Goal: Information Seeking & Learning: Check status

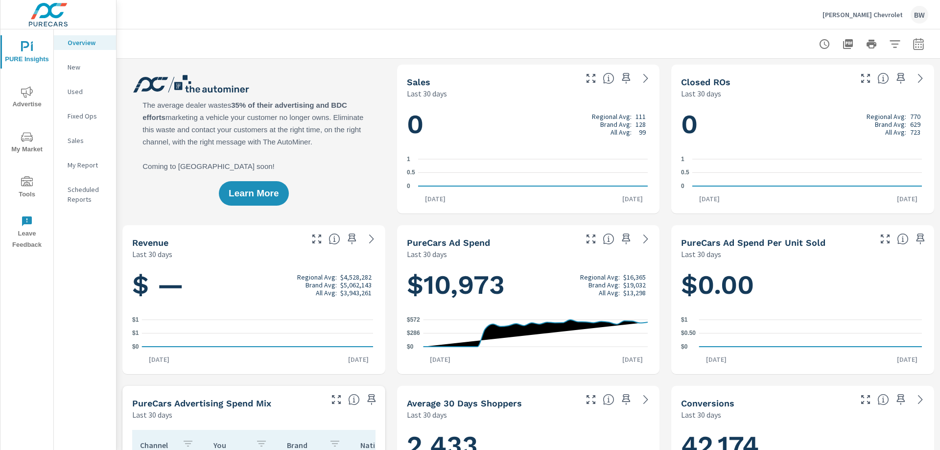
scroll to position [0, 0]
click at [71, 66] on p "New" at bounding box center [88, 67] width 41 height 10
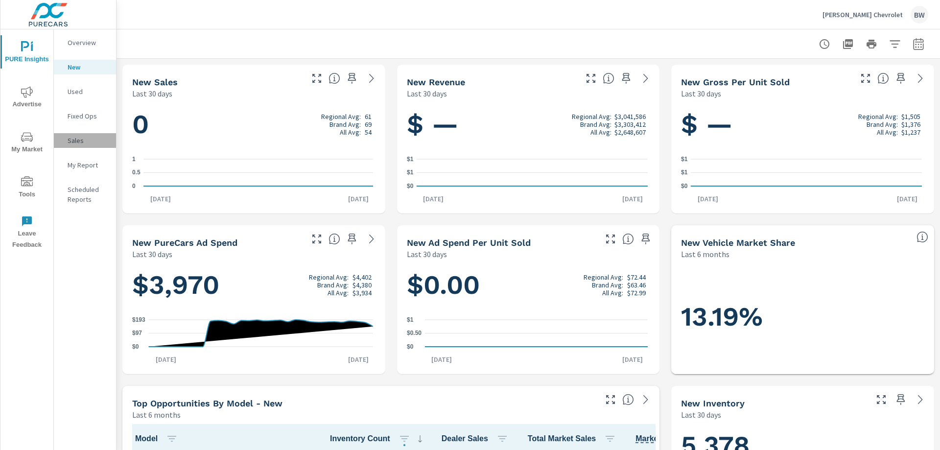
click at [72, 144] on p "Sales" at bounding box center [88, 141] width 41 height 10
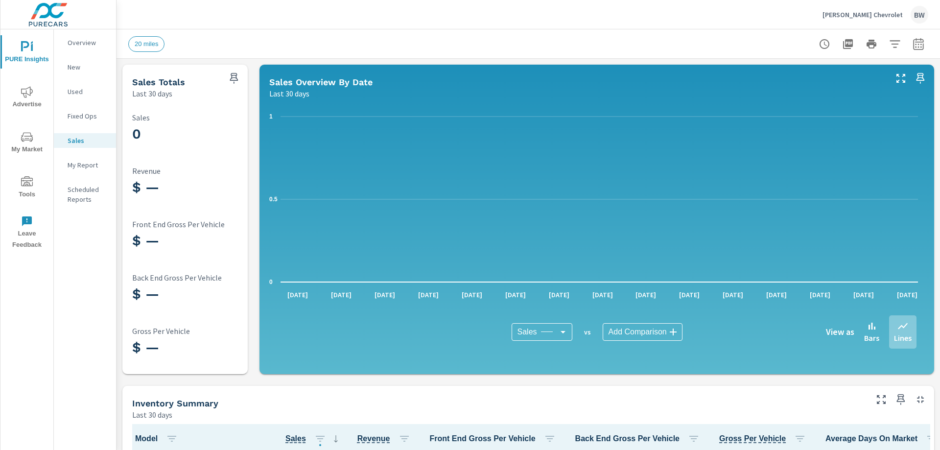
scroll to position [0, 0]
click at [76, 115] on p "Fixed Ops" at bounding box center [88, 116] width 41 height 10
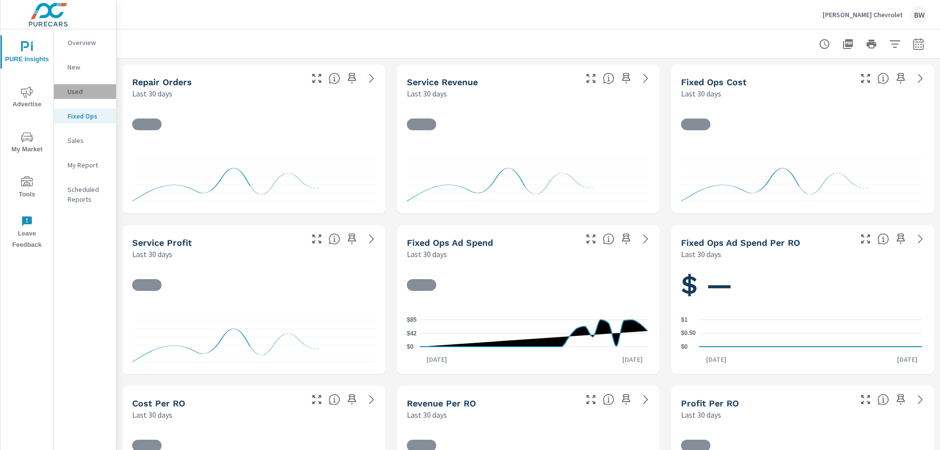
click at [73, 90] on p "Used" at bounding box center [88, 92] width 41 height 10
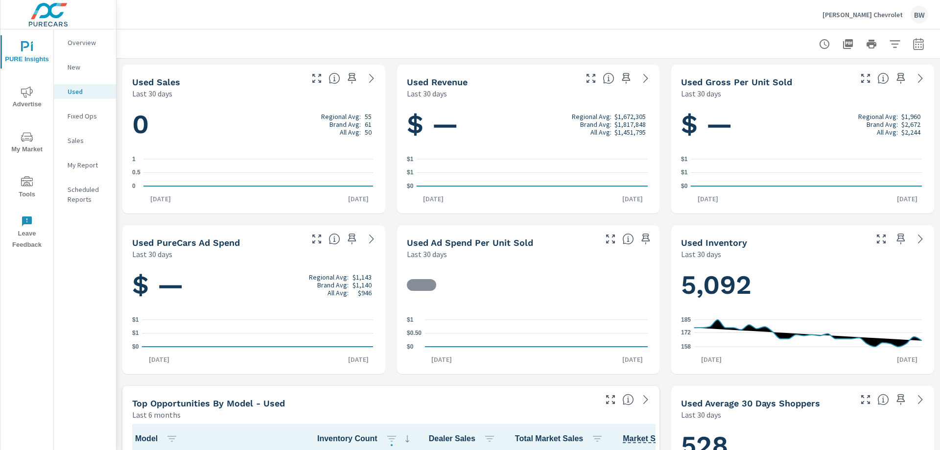
scroll to position [0, 0]
click at [74, 72] on div "New" at bounding box center [85, 67] width 62 height 15
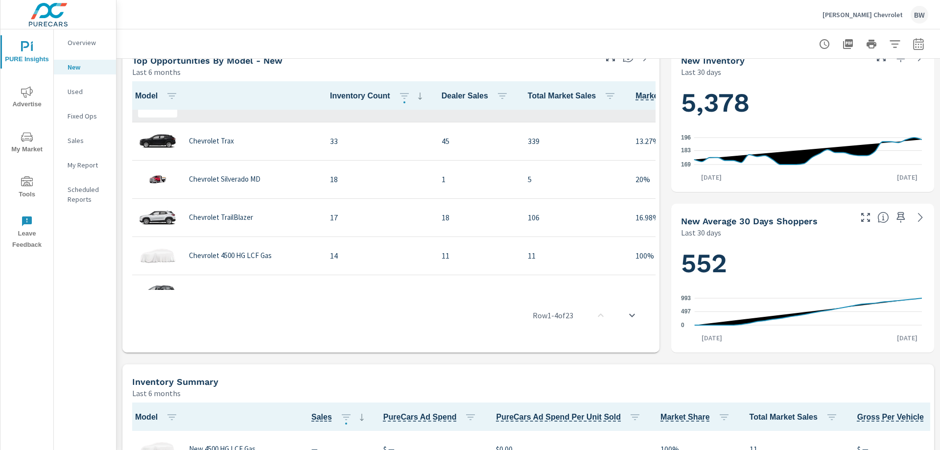
scroll to position [147, 0]
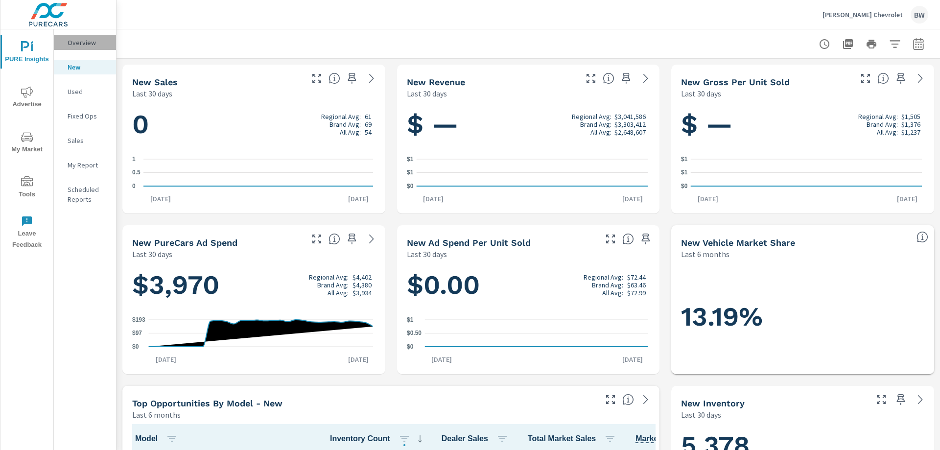
click at [84, 42] on p "Overview" at bounding box center [88, 43] width 41 height 10
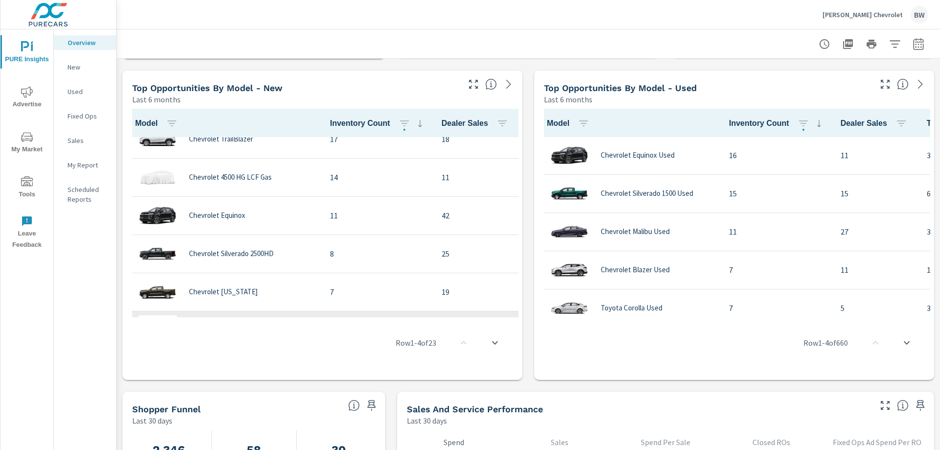
scroll to position [147, 0]
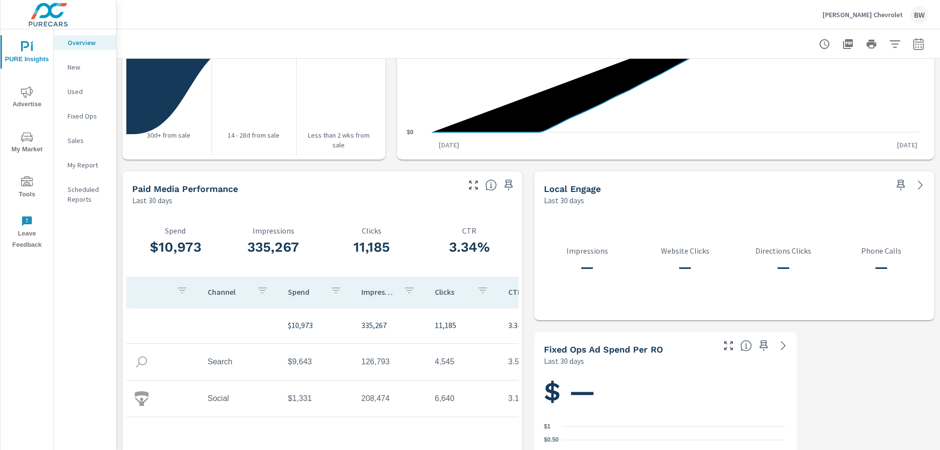
scroll to position [1215, 0]
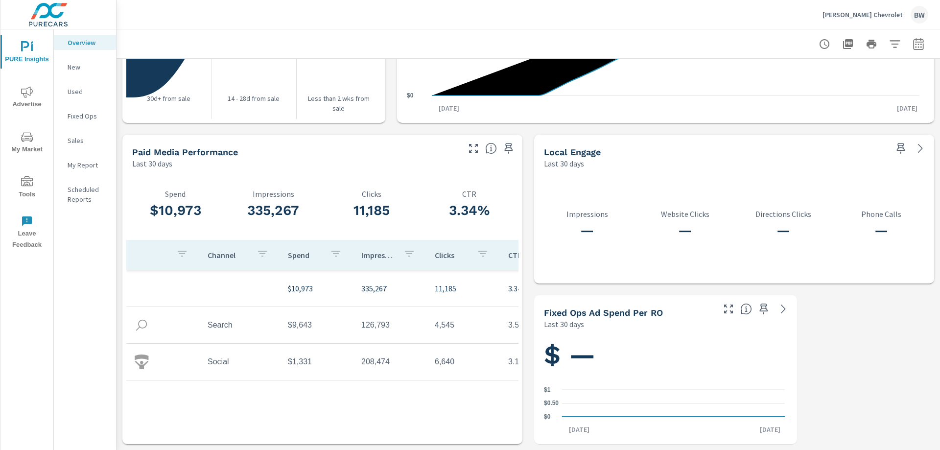
click at [65, 164] on div "My Report" at bounding box center [85, 165] width 62 height 15
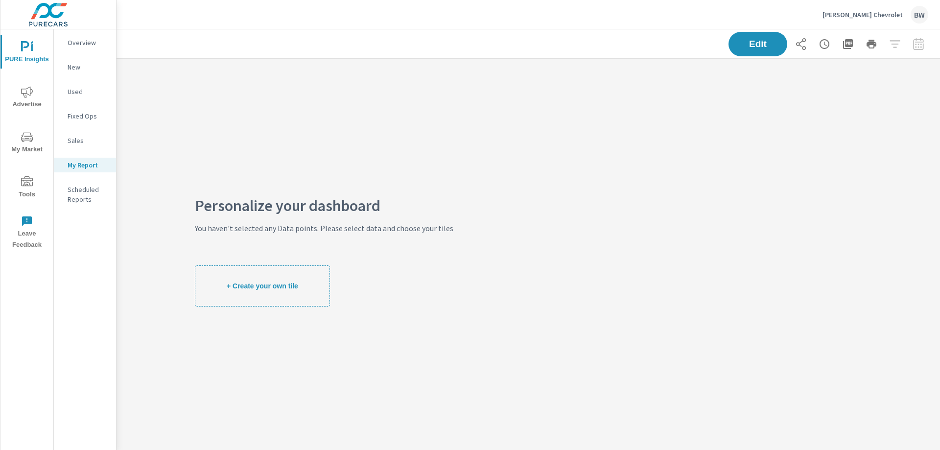
click at [73, 189] on p "Scheduled Reports" at bounding box center [88, 195] width 41 height 20
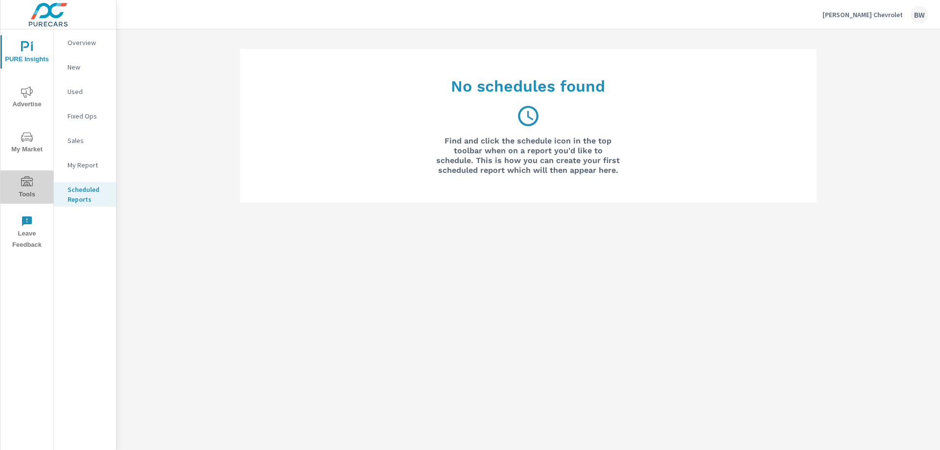
click at [25, 184] on icon "nav menu" at bounding box center [27, 182] width 12 height 12
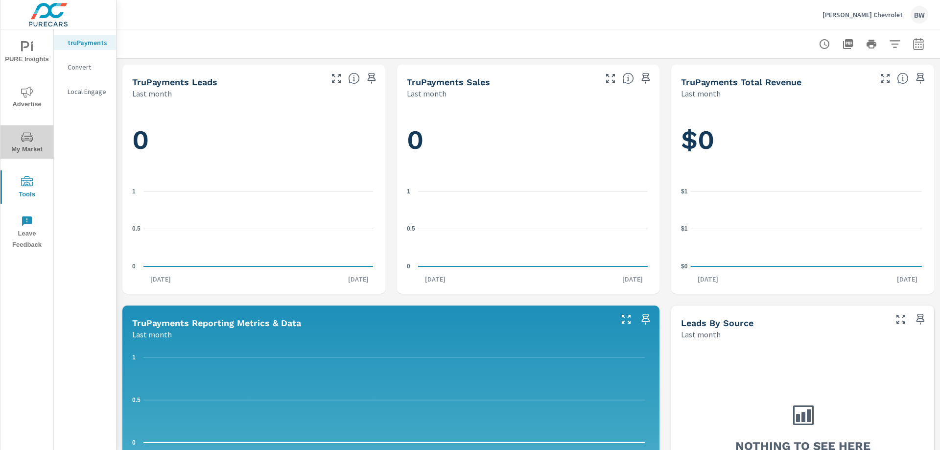
click at [26, 147] on span "My Market" at bounding box center [26, 143] width 47 height 24
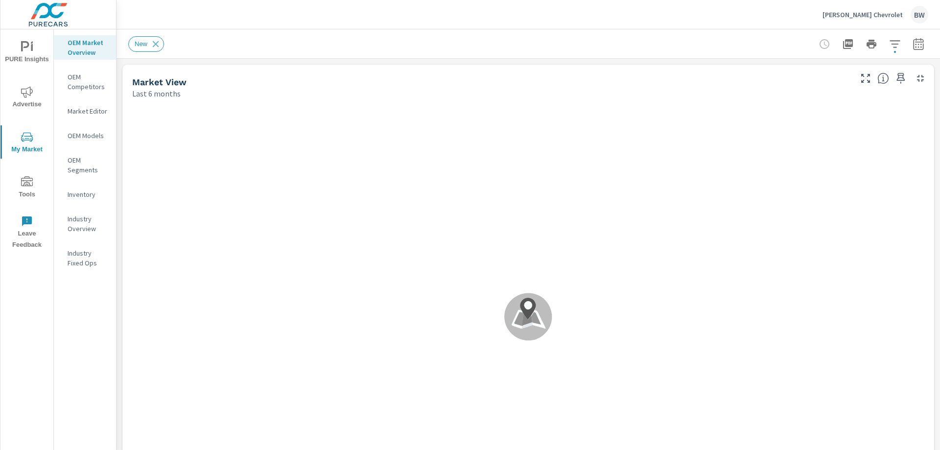
click at [23, 44] on icon "nav menu" at bounding box center [25, 46] width 8 height 10
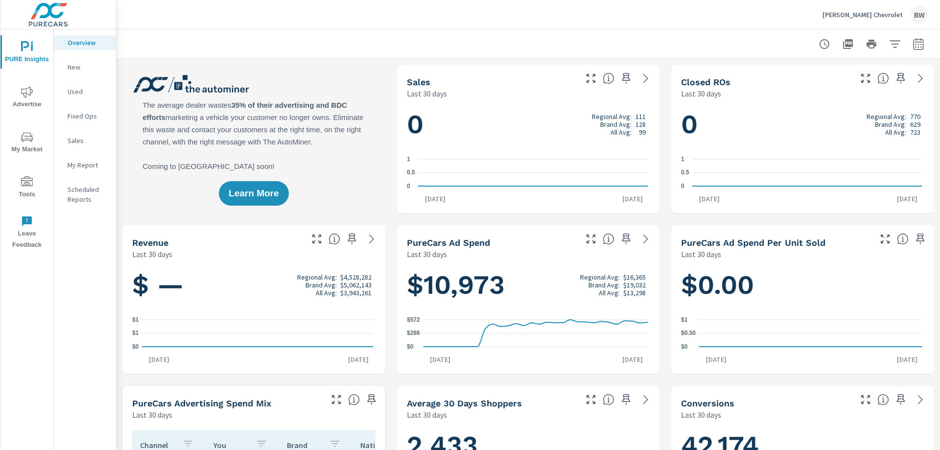
scroll to position [153, 0]
drag, startPoint x: 859, startPoint y: 77, endPoint x: 828, endPoint y: 81, distance: 31.0
click at [828, 81] on div "Closed ROs Last 30 days" at bounding box center [803, 82] width 263 height 34
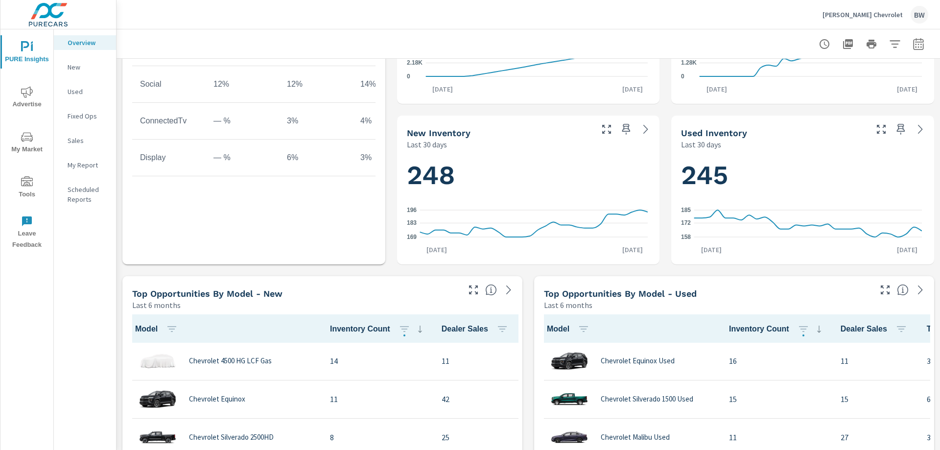
scroll to position [441, 0]
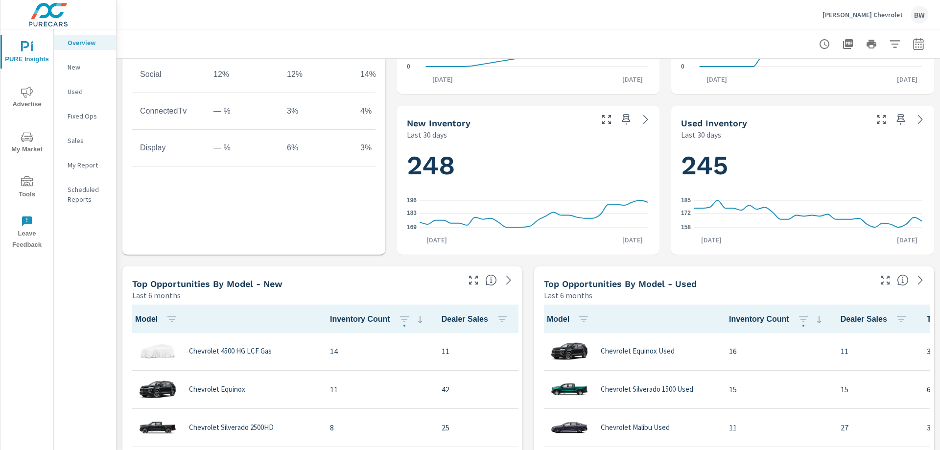
click at [570, 295] on p "Last 6 months" at bounding box center [568, 295] width 48 height 12
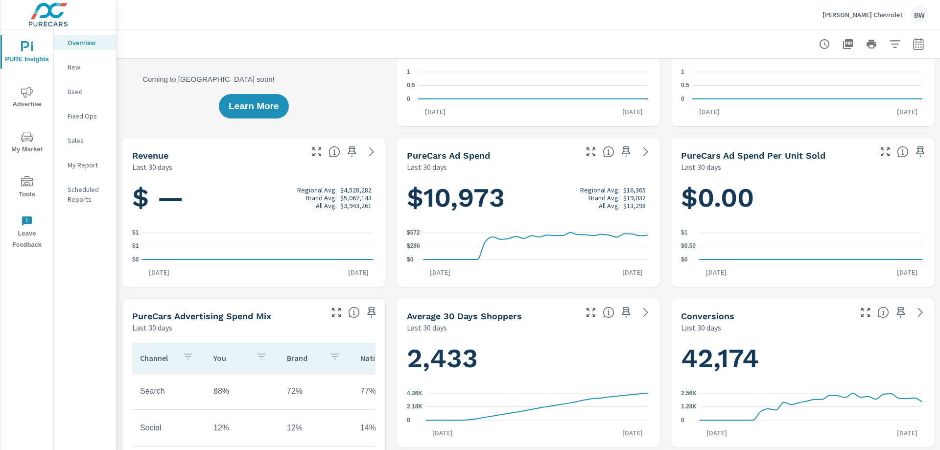
scroll to position [0, 0]
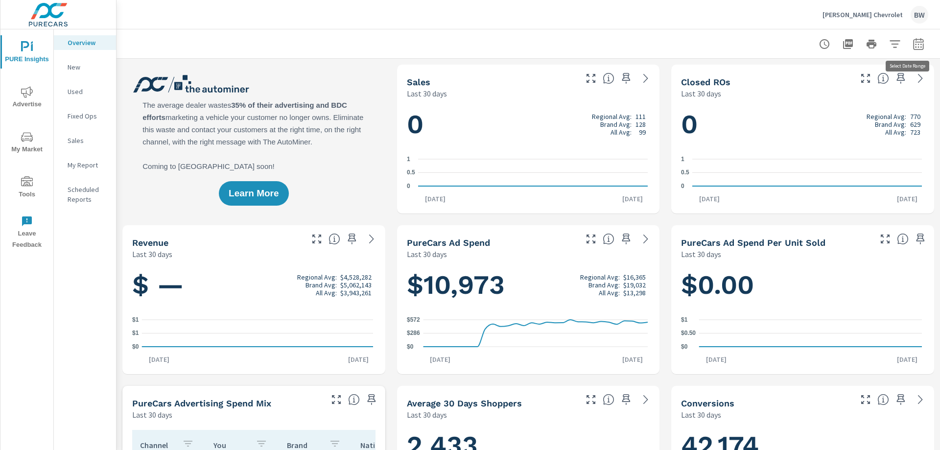
click at [913, 41] on icon "button" at bounding box center [919, 44] width 12 height 12
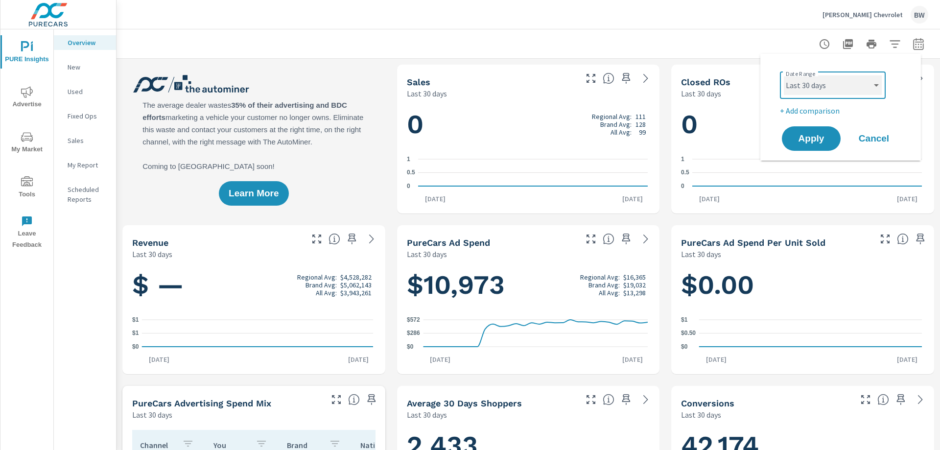
click at [873, 83] on select "Custom [DATE] Last week Last 7 days Last 14 days Last 30 days Last 45 days Last…" at bounding box center [833, 85] width 98 height 20
click at [784, 75] on select "Custom [DATE] Last week Last 7 days Last 14 days Last 30 days Last 45 days Last…" at bounding box center [833, 85] width 98 height 20
select select "Last 7 days"
click at [821, 142] on span "Apply" at bounding box center [812, 138] width 40 height 9
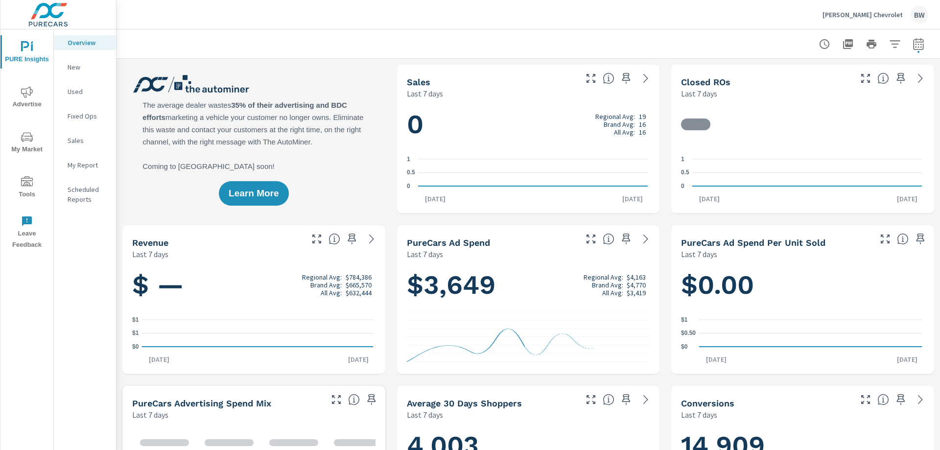
scroll to position [153, 0]
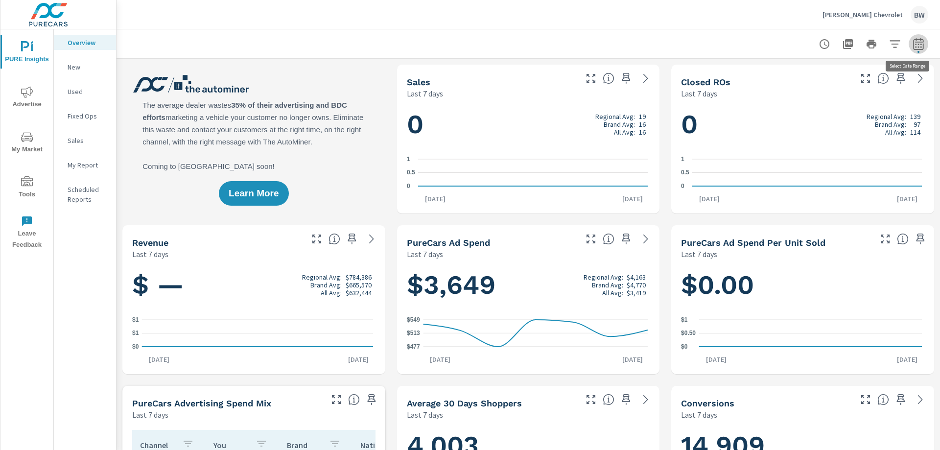
click at [913, 46] on icon "button" at bounding box center [919, 44] width 12 height 12
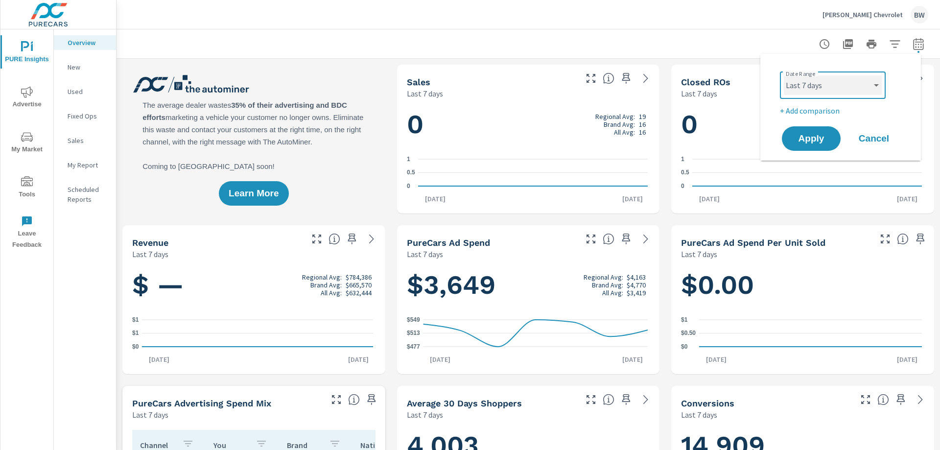
click at [813, 85] on select "Custom [DATE] Last week Last 7 days Last 14 days Last 30 days Last 45 days Last…" at bounding box center [833, 85] width 98 height 20
click at [784, 75] on select "Custom [DATE] Last week Last 7 days Last 14 days Last 30 days Last 45 days Last…" at bounding box center [833, 85] width 98 height 20
select select "Month to date"
click at [803, 141] on span "Apply" at bounding box center [812, 138] width 40 height 9
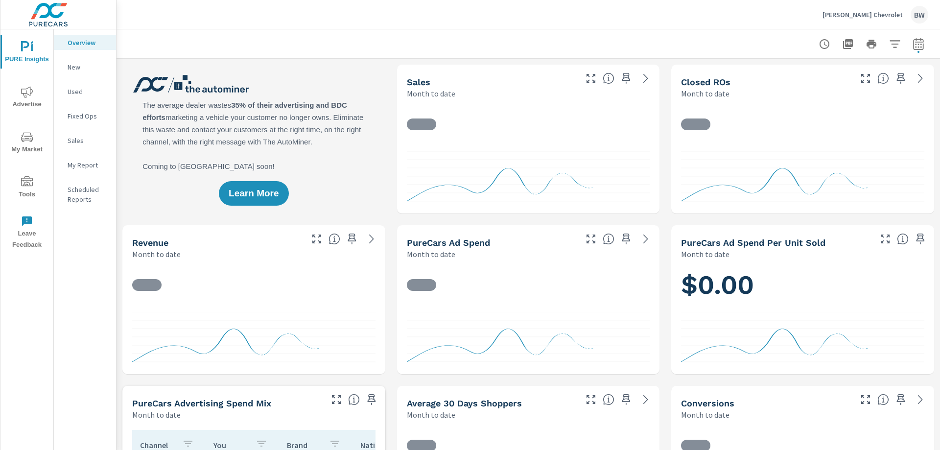
scroll to position [153, 0]
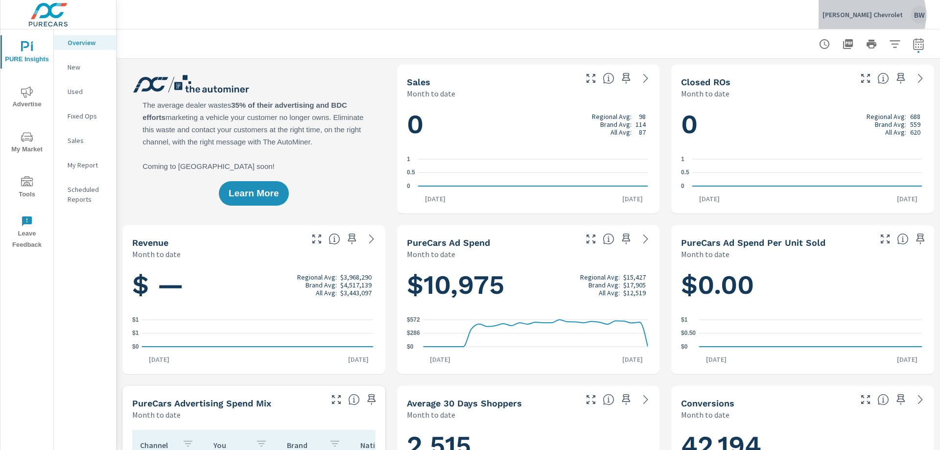
click at [881, 15] on p "[PERSON_NAME] Chevrolet" at bounding box center [863, 14] width 80 height 9
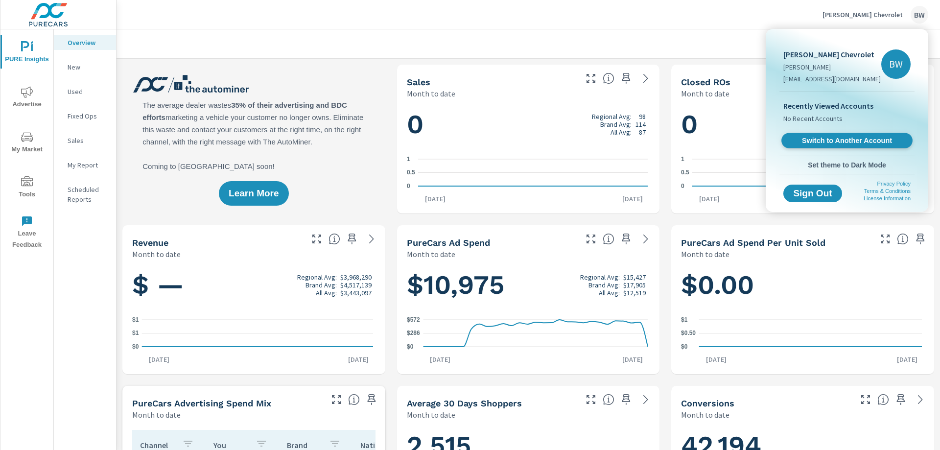
click at [847, 141] on span "Switch to Another Account" at bounding box center [847, 140] width 120 height 9
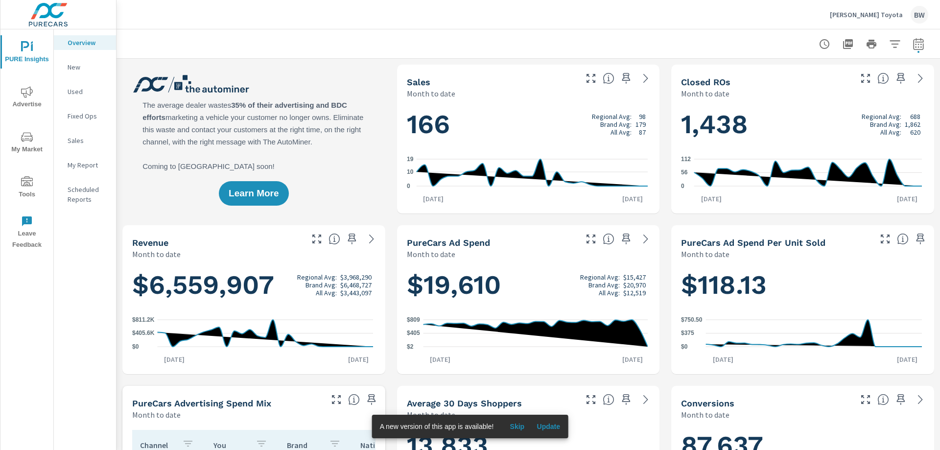
click at [543, 429] on span "Update" at bounding box center [549, 426] width 24 height 9
